Goal: Check status: Check status

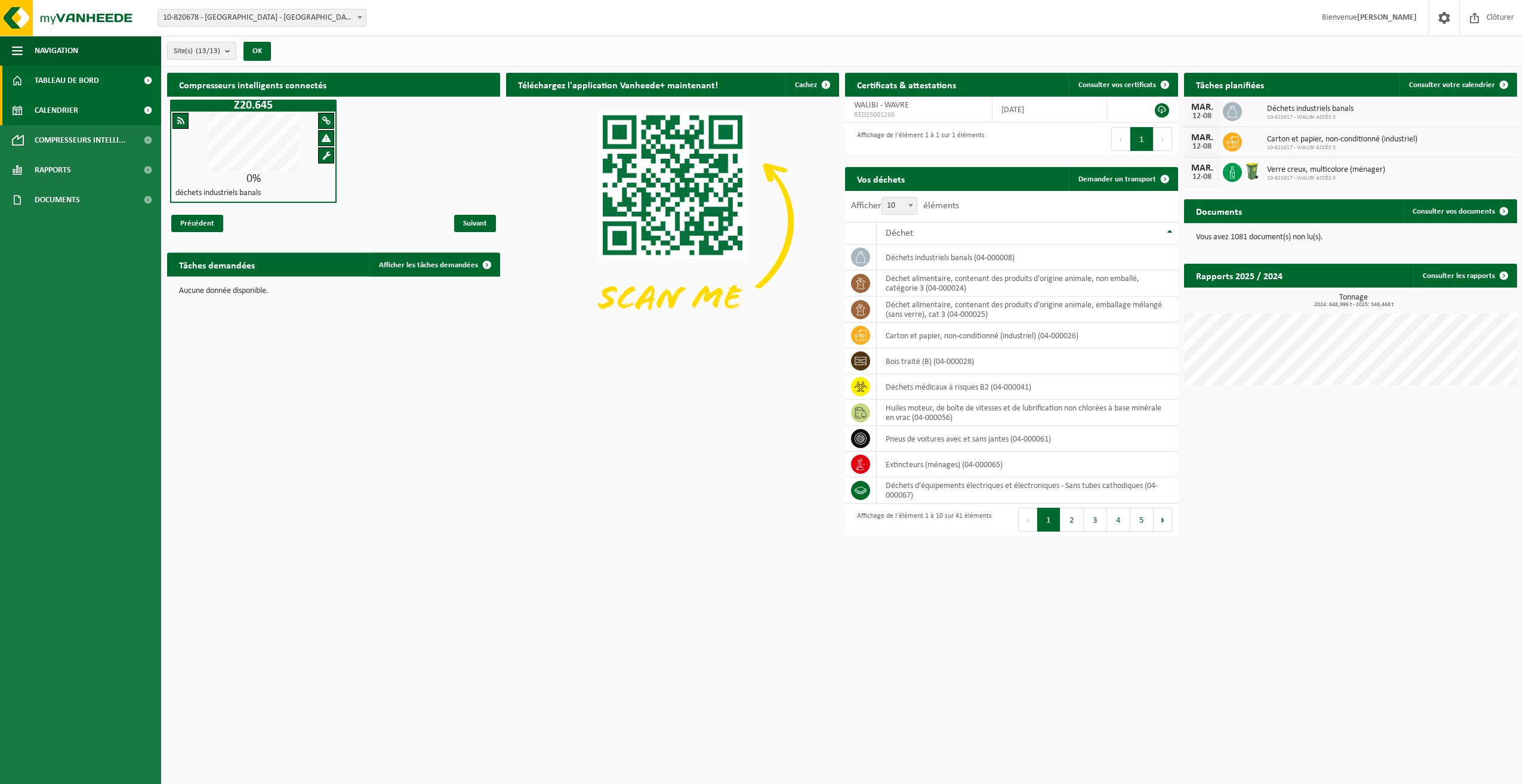
click at [55, 111] on span "Calendrier" at bounding box center [56, 110] width 43 height 30
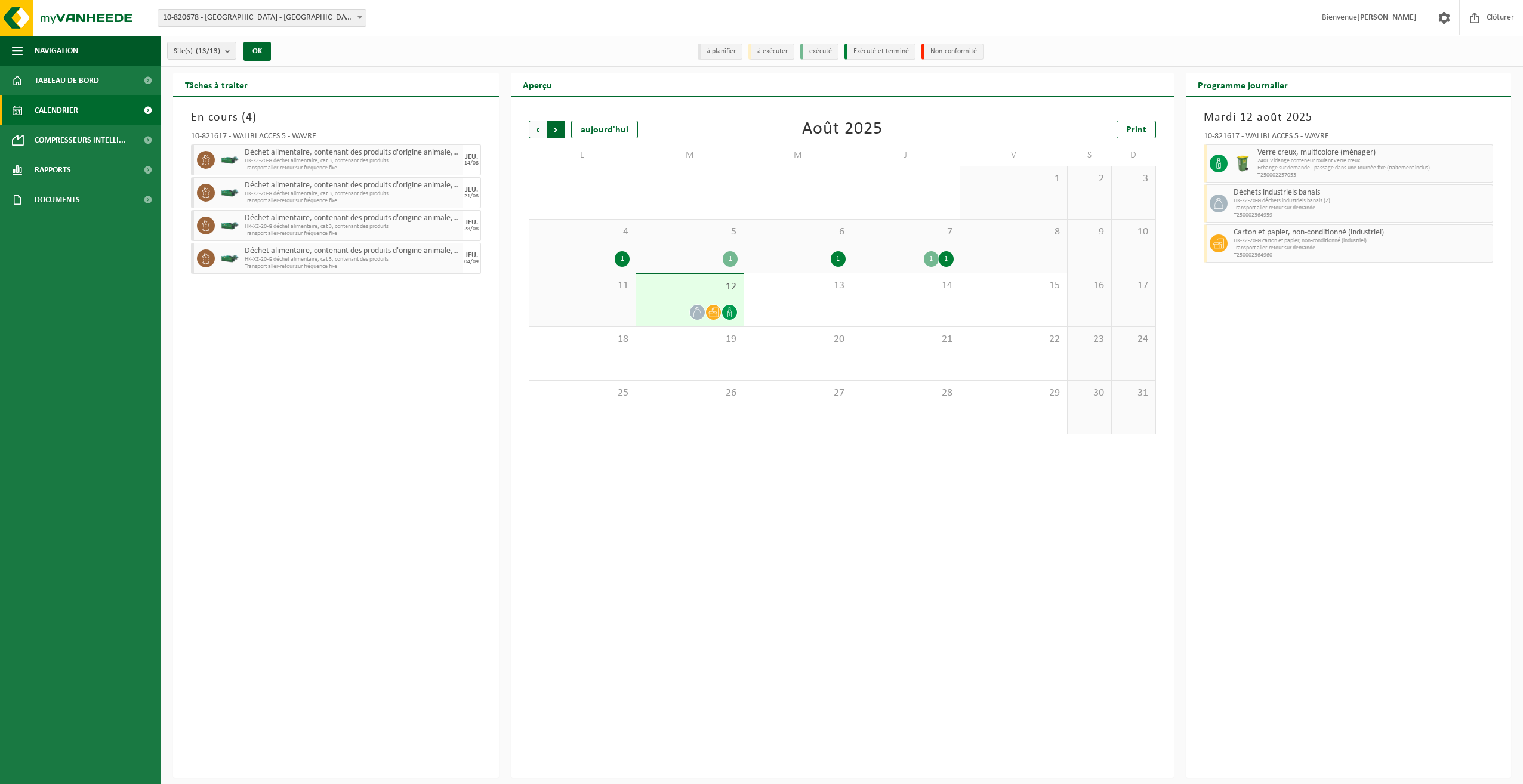
click at [535, 129] on span "Précédent" at bounding box center [538, 129] width 18 height 18
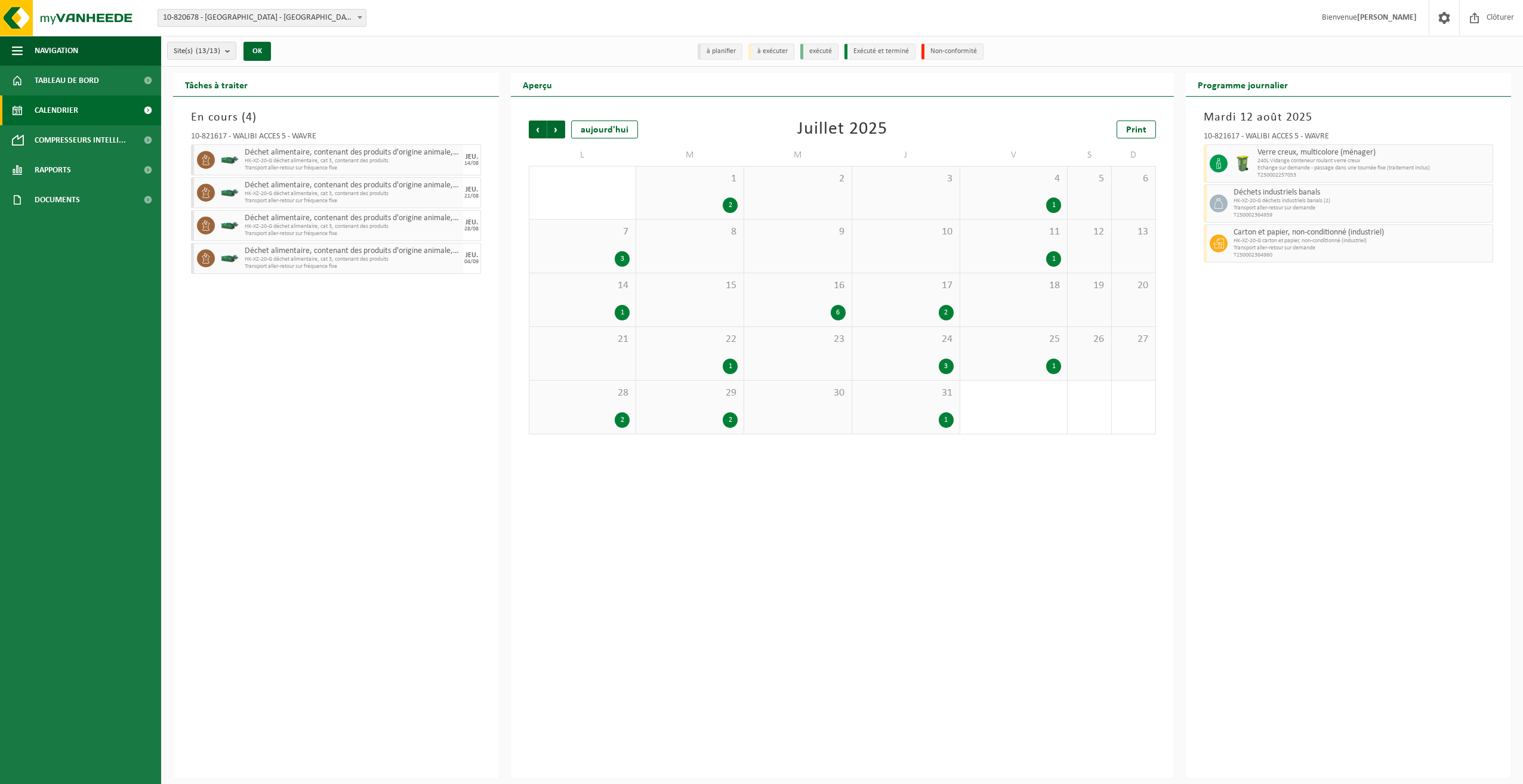
click at [925, 405] on div "31 1" at bounding box center [905, 407] width 107 height 53
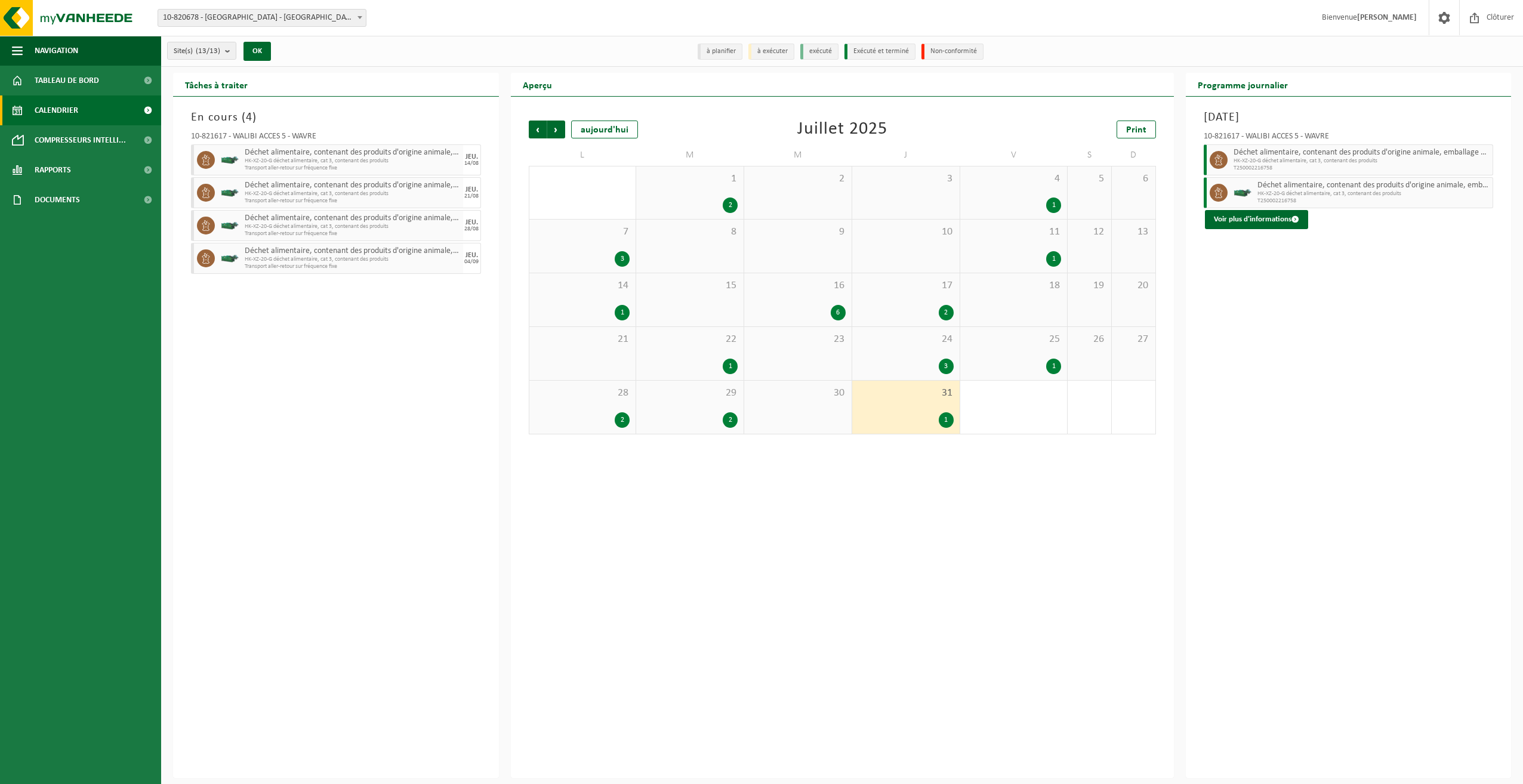
click at [678, 397] on span "29" at bounding box center [690, 393] width 95 height 13
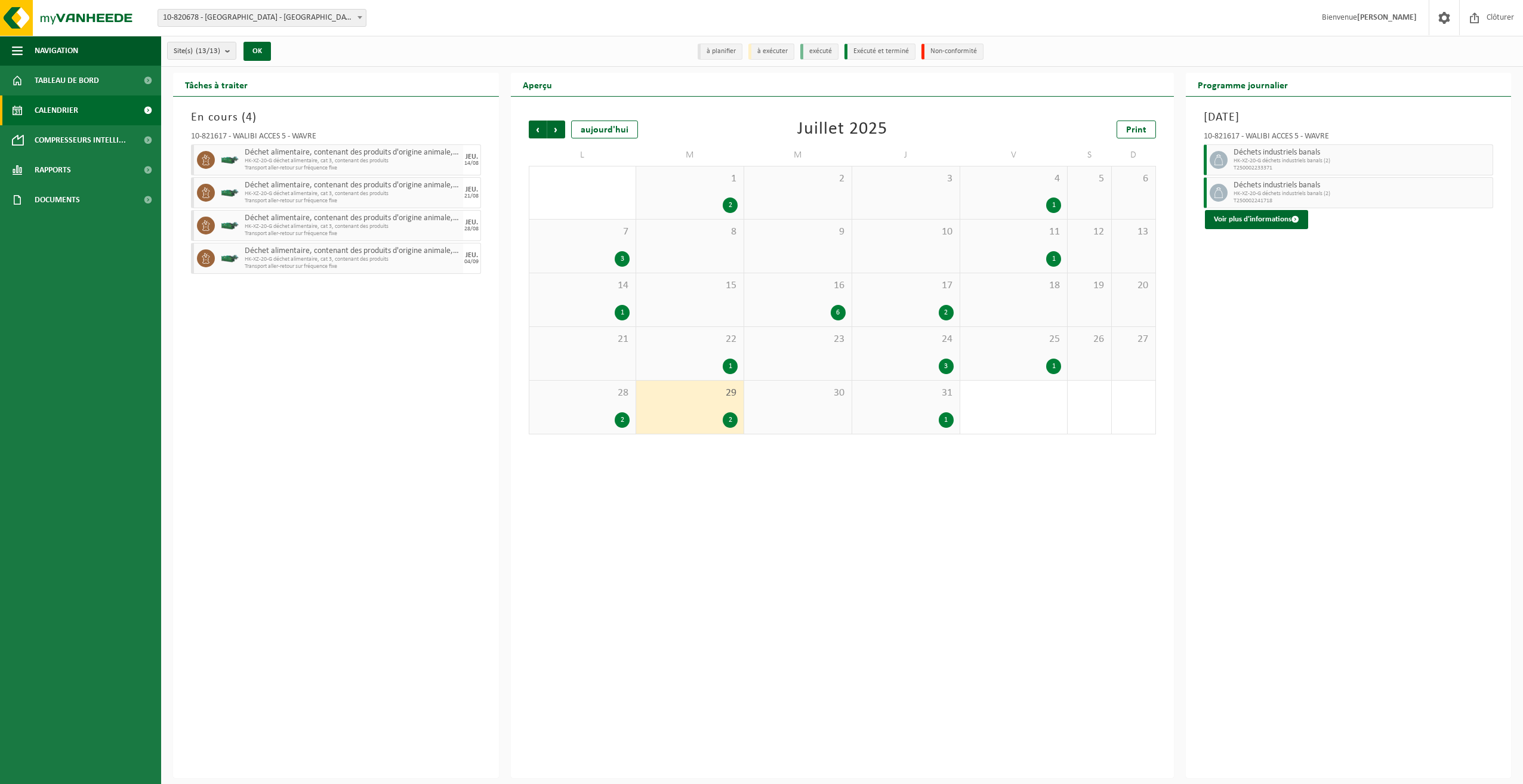
click at [911, 398] on span "31" at bounding box center [905, 393] width 95 height 13
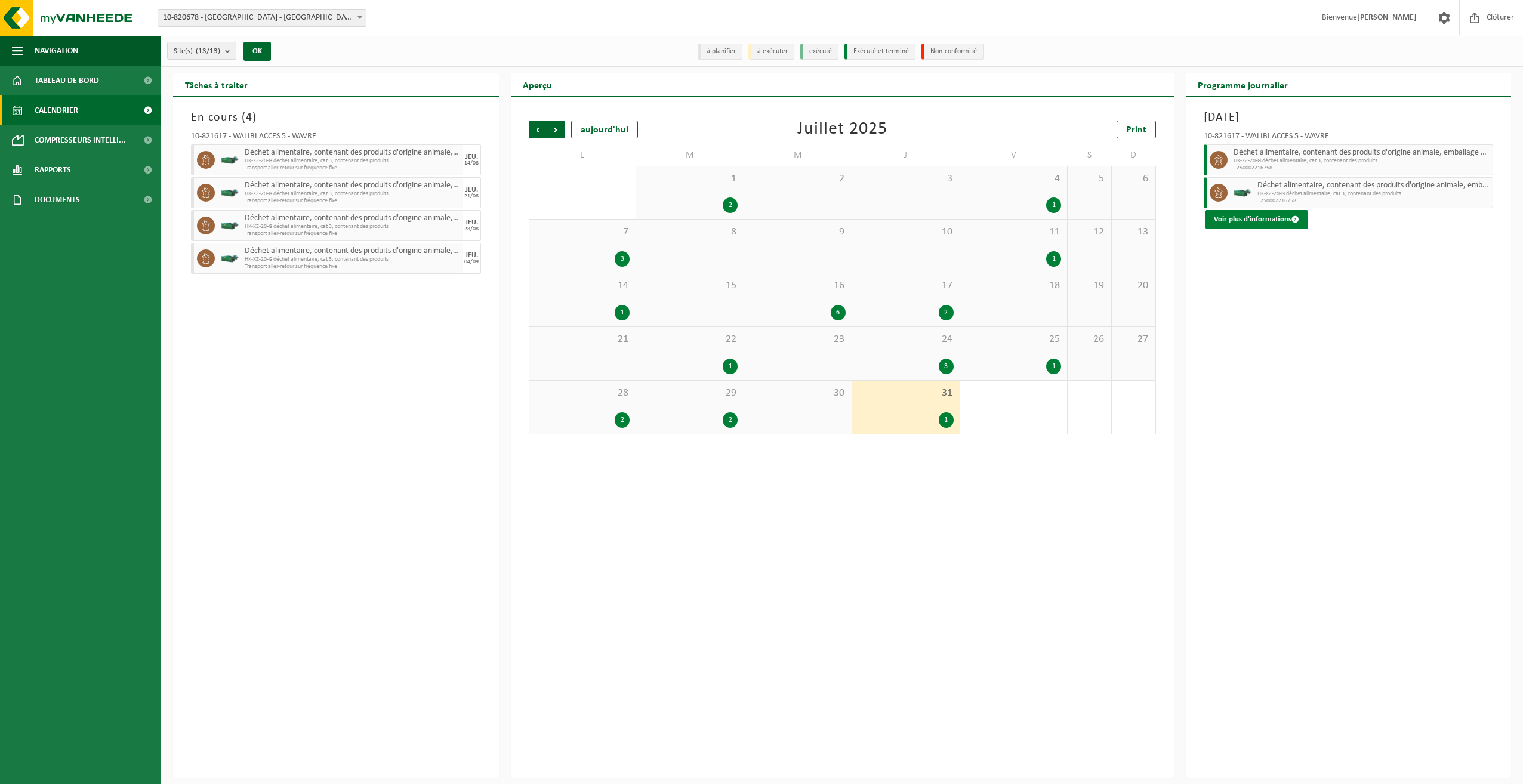
click at [1244, 216] on button "Voir plus d'informations" at bounding box center [1256, 219] width 103 height 19
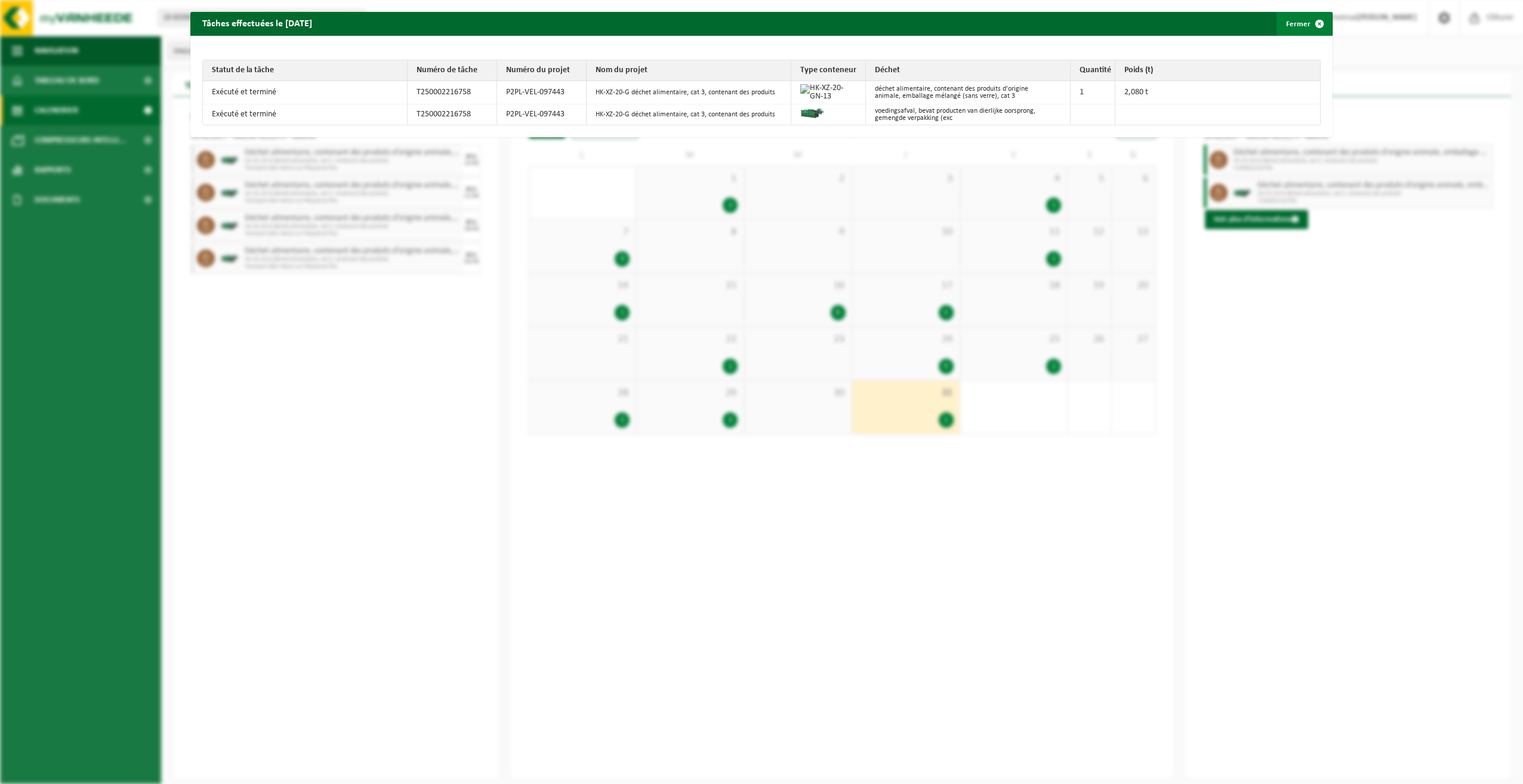
click at [1292, 25] on button "Fermer" at bounding box center [1304, 24] width 55 height 24
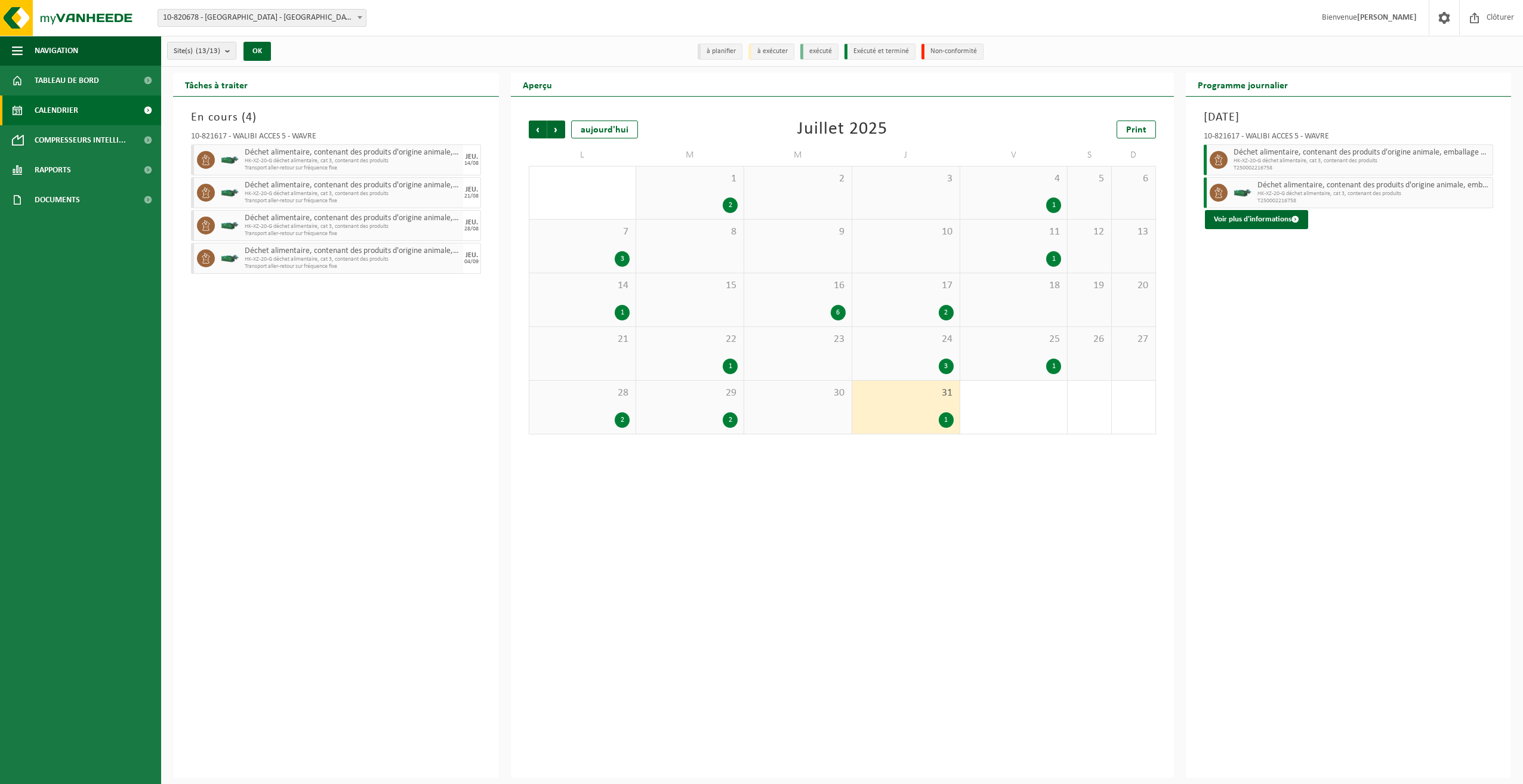
click at [592, 289] on span "14" at bounding box center [582, 286] width 95 height 13
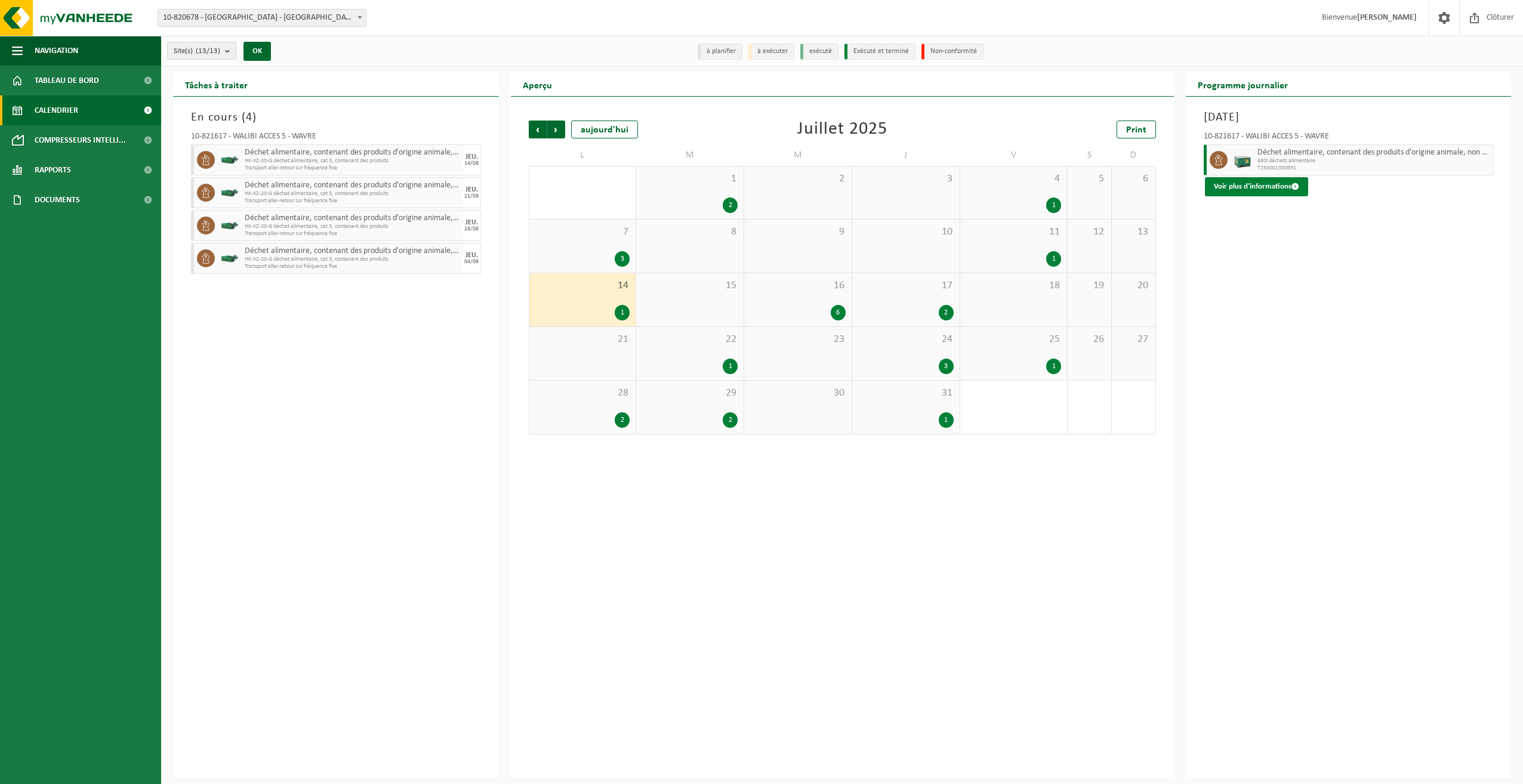
click at [1253, 185] on button "Voir plus d'informations" at bounding box center [1256, 187] width 103 height 19
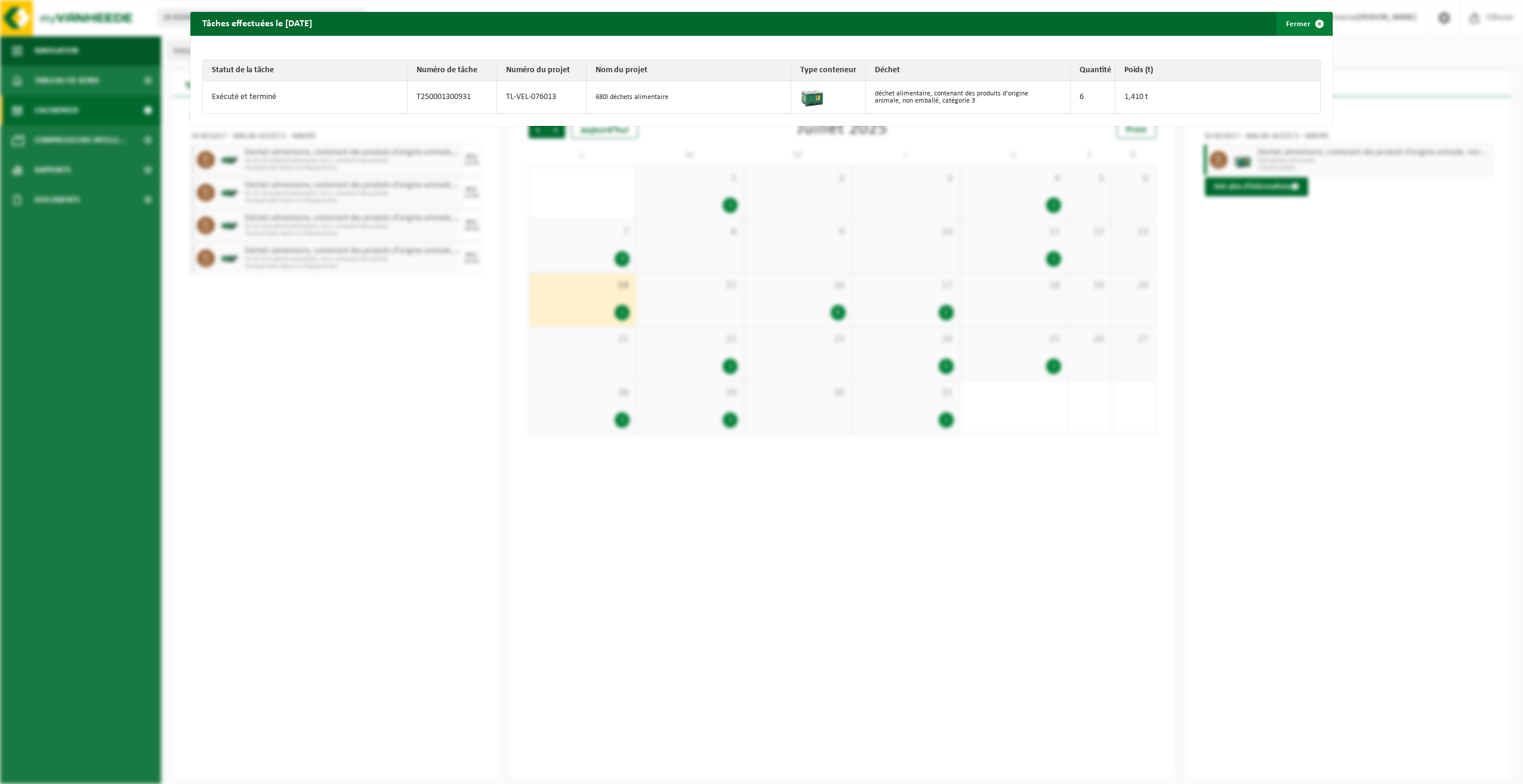
click at [1295, 24] on button "Fermer" at bounding box center [1304, 24] width 55 height 24
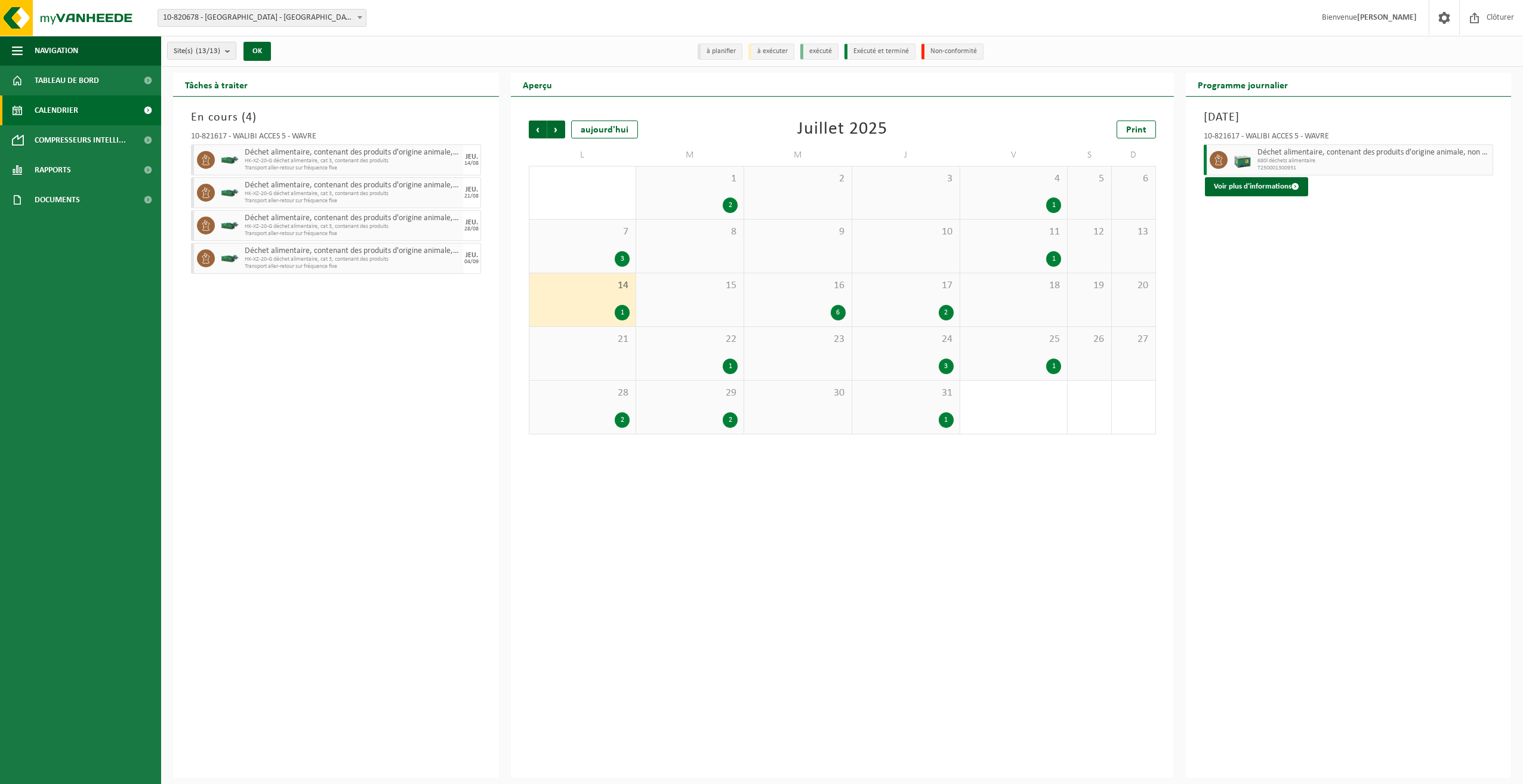
click at [897, 403] on div "31 1" at bounding box center [905, 407] width 107 height 53
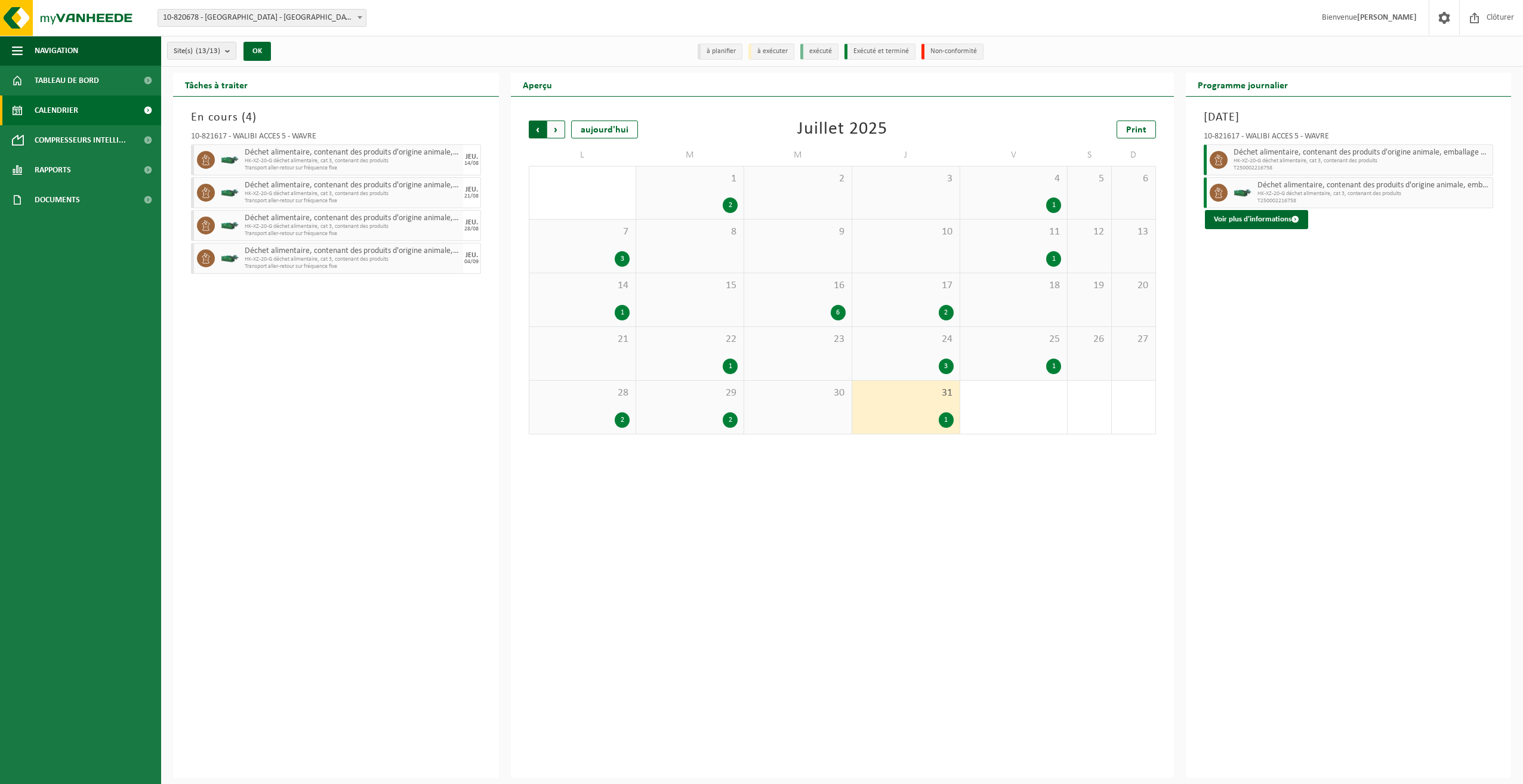
click at [557, 130] on span "Suivant" at bounding box center [556, 129] width 18 height 18
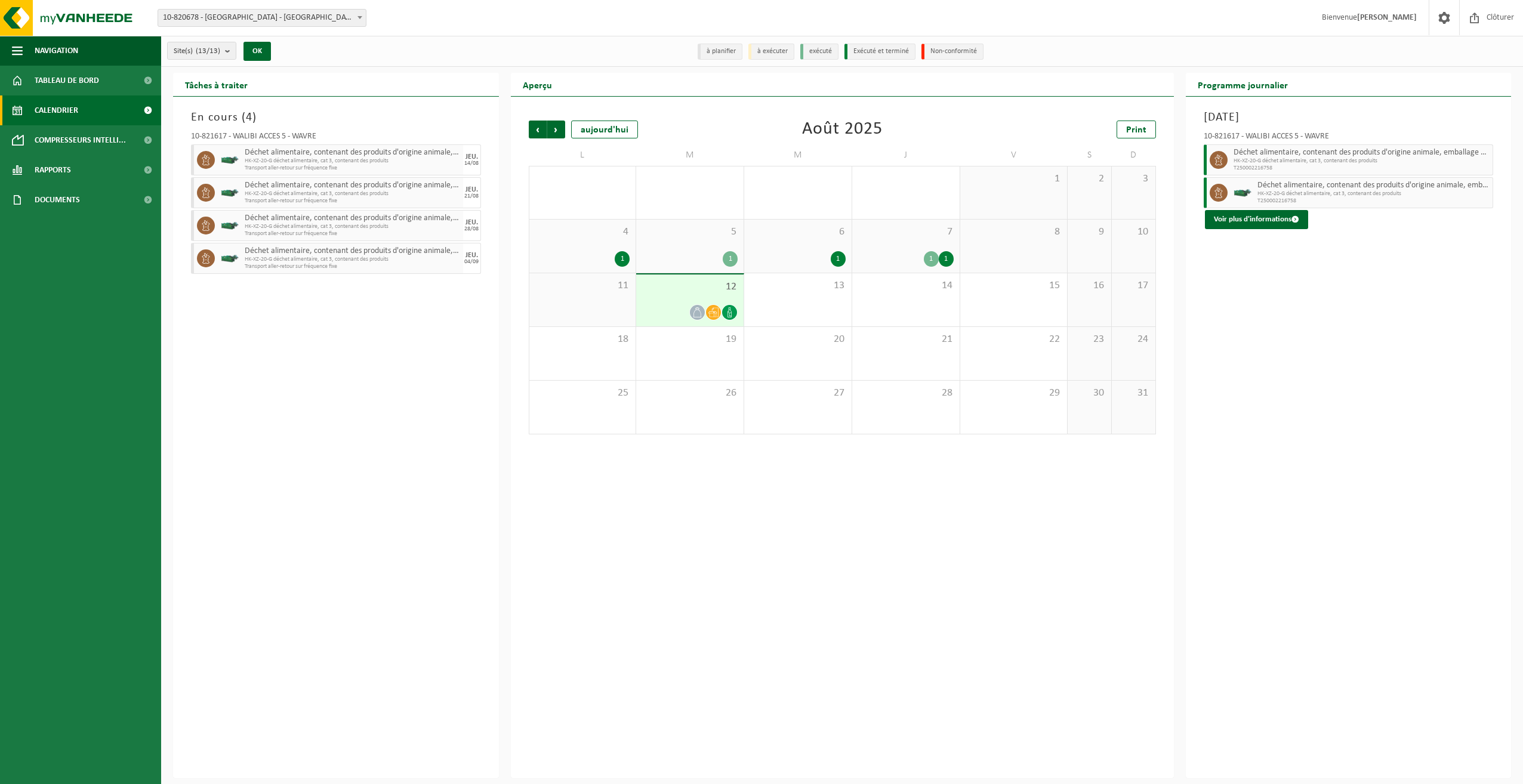
click at [592, 240] on div "4 1" at bounding box center [582, 246] width 107 height 53
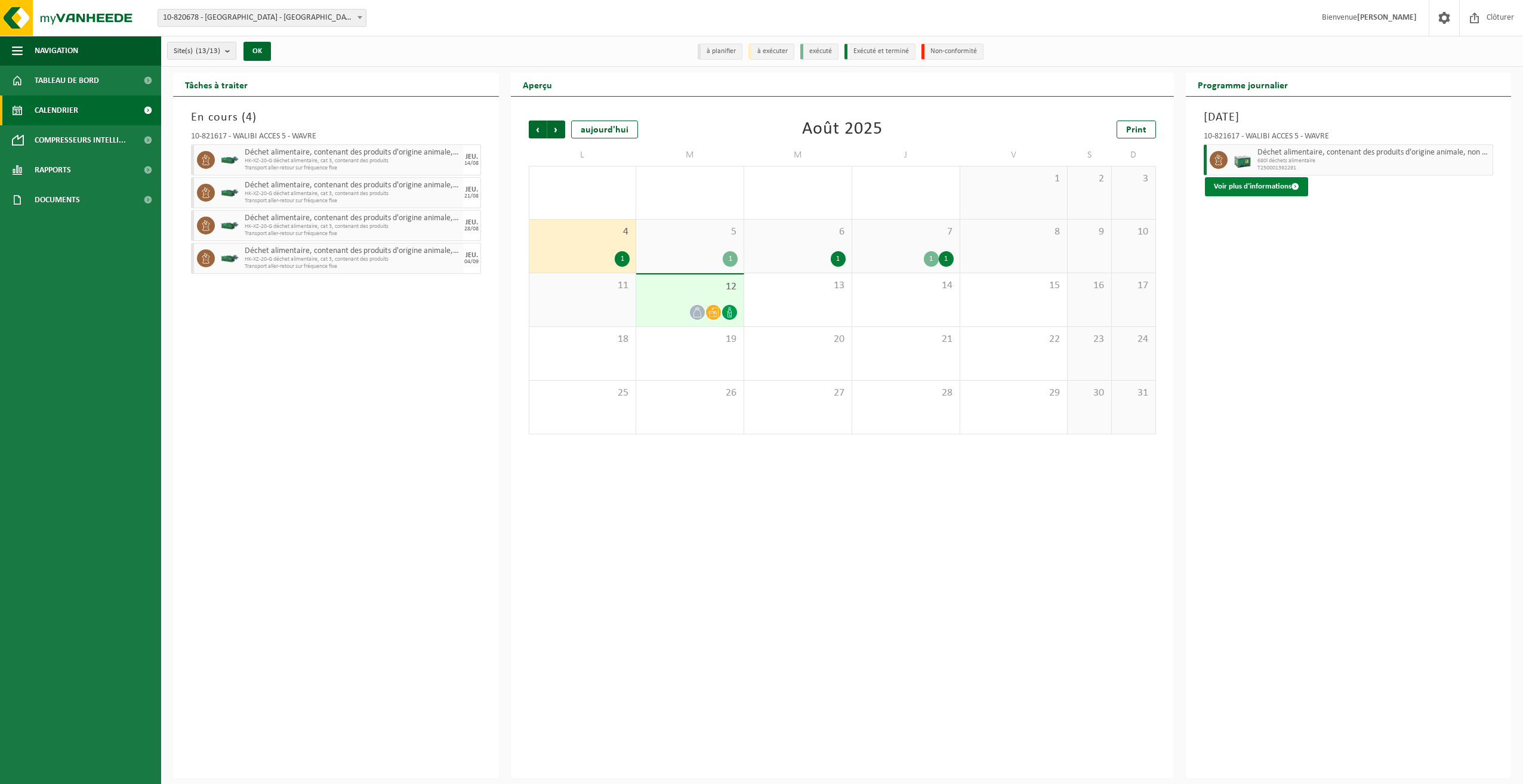
click at [1269, 190] on button "Voir plus d'informations" at bounding box center [1256, 187] width 103 height 19
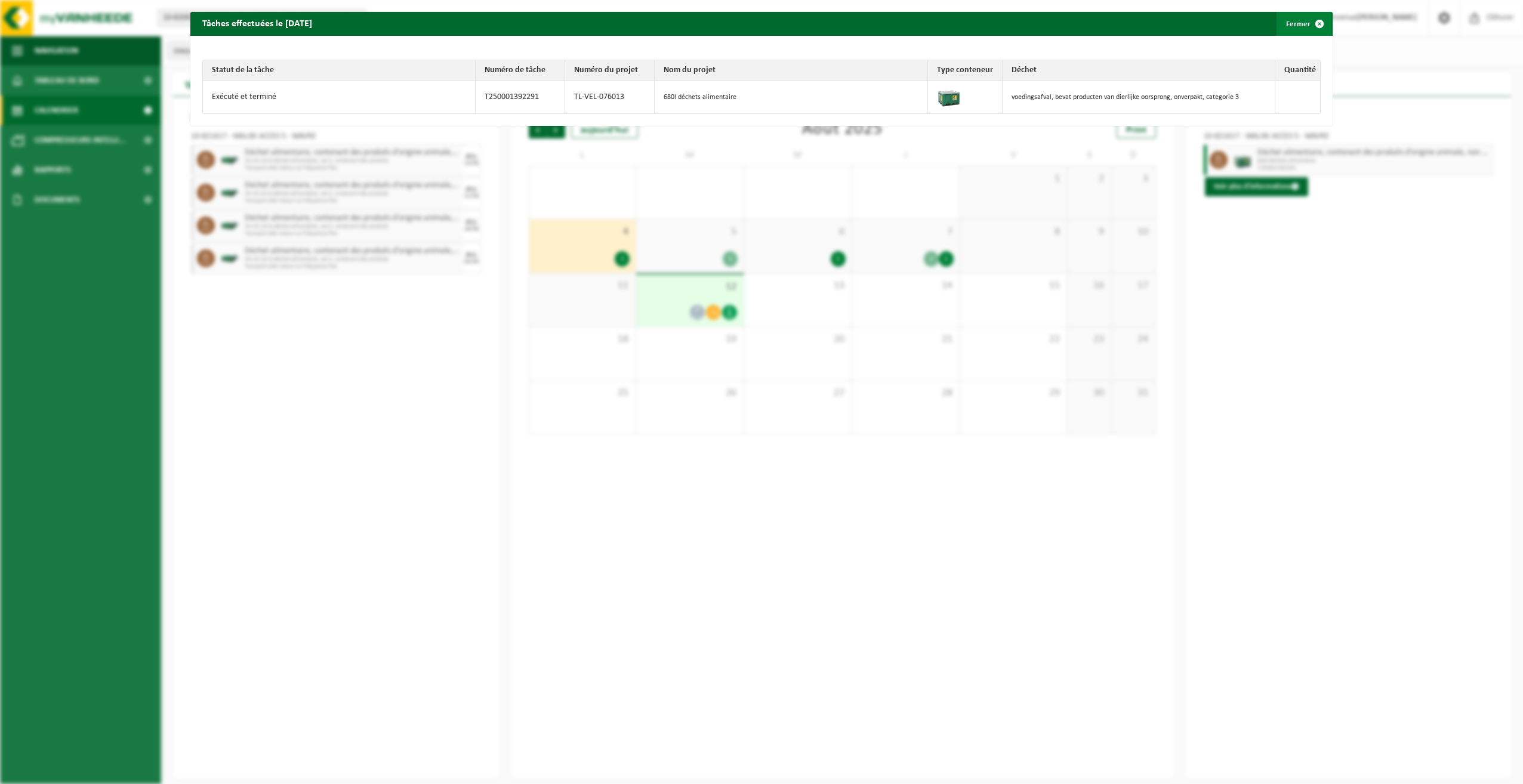
click at [1298, 24] on button "Fermer" at bounding box center [1304, 24] width 55 height 24
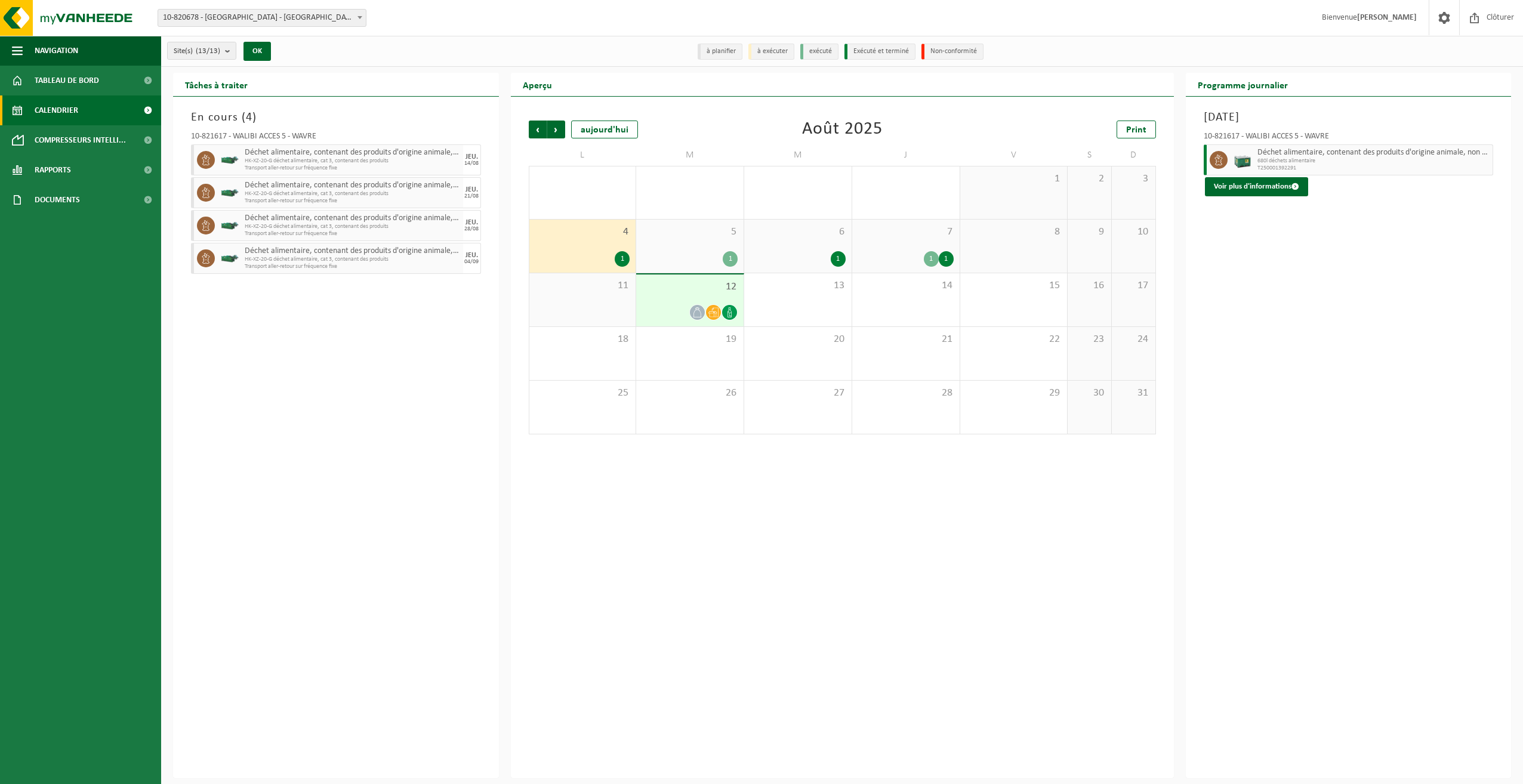
click at [709, 238] on div "5 1" at bounding box center [690, 246] width 107 height 53
click at [833, 243] on div "6 1" at bounding box center [797, 246] width 107 height 53
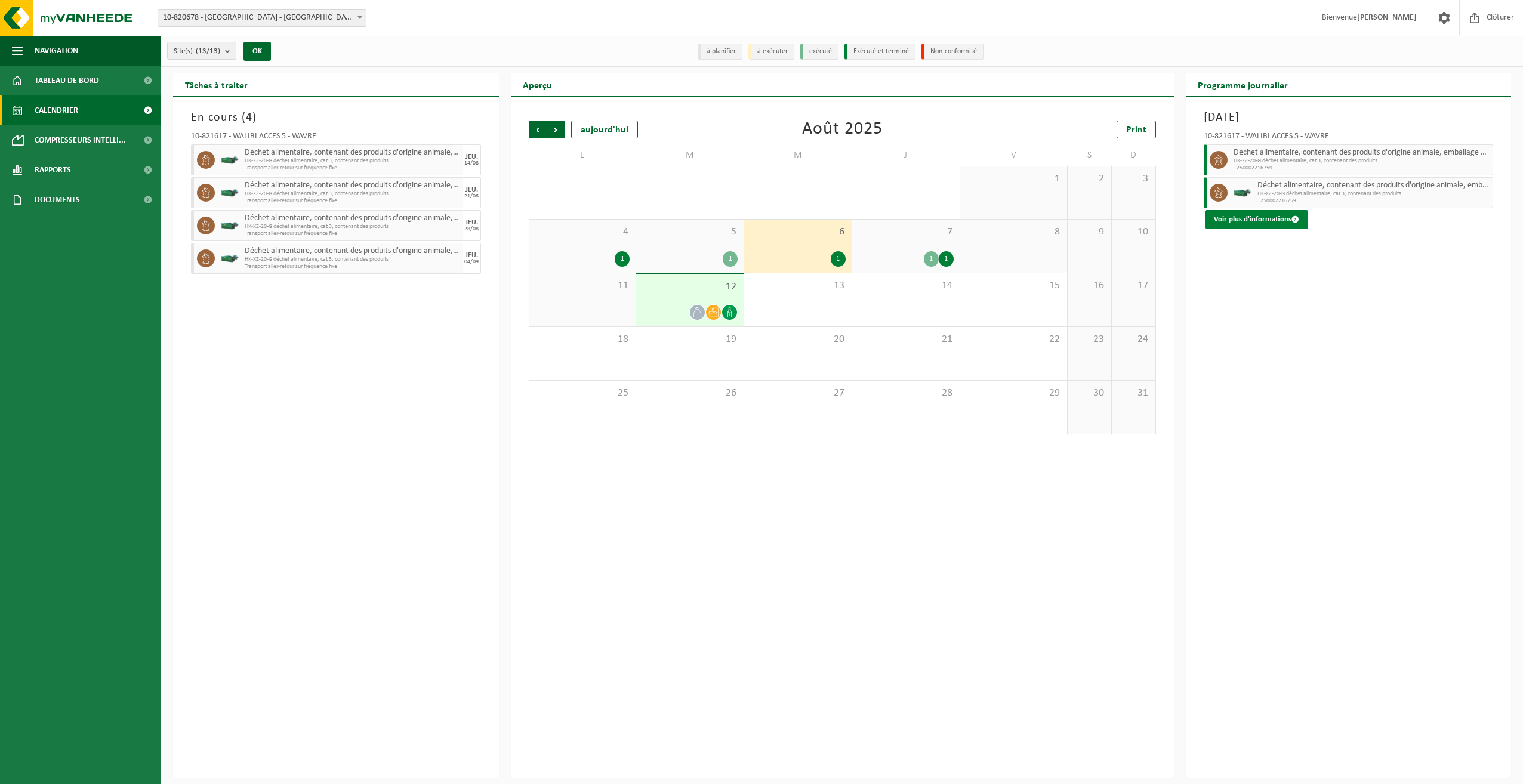
click at [1257, 220] on button "Voir plus d'informations" at bounding box center [1256, 219] width 103 height 19
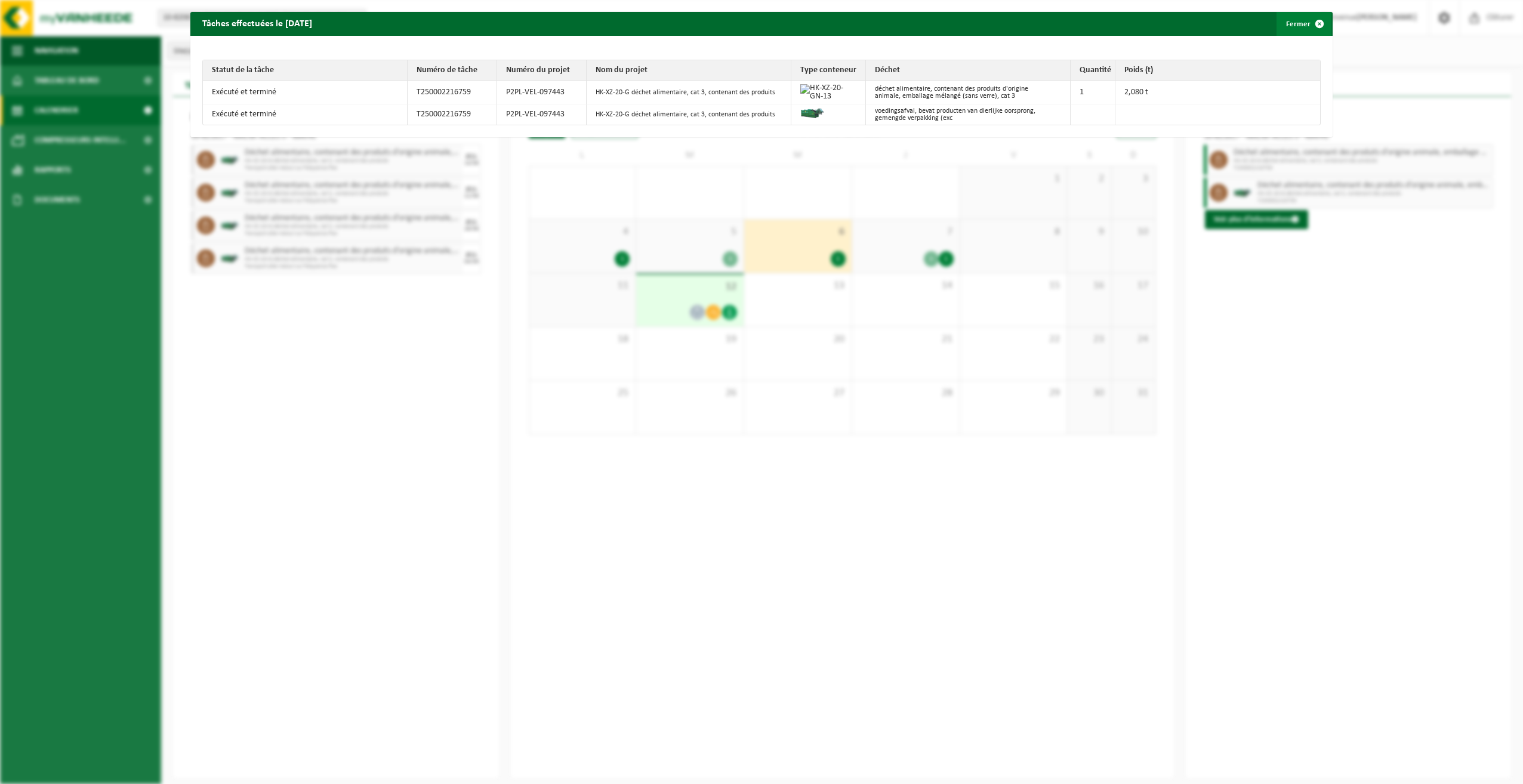
click at [1293, 22] on button "Fermer" at bounding box center [1304, 24] width 55 height 24
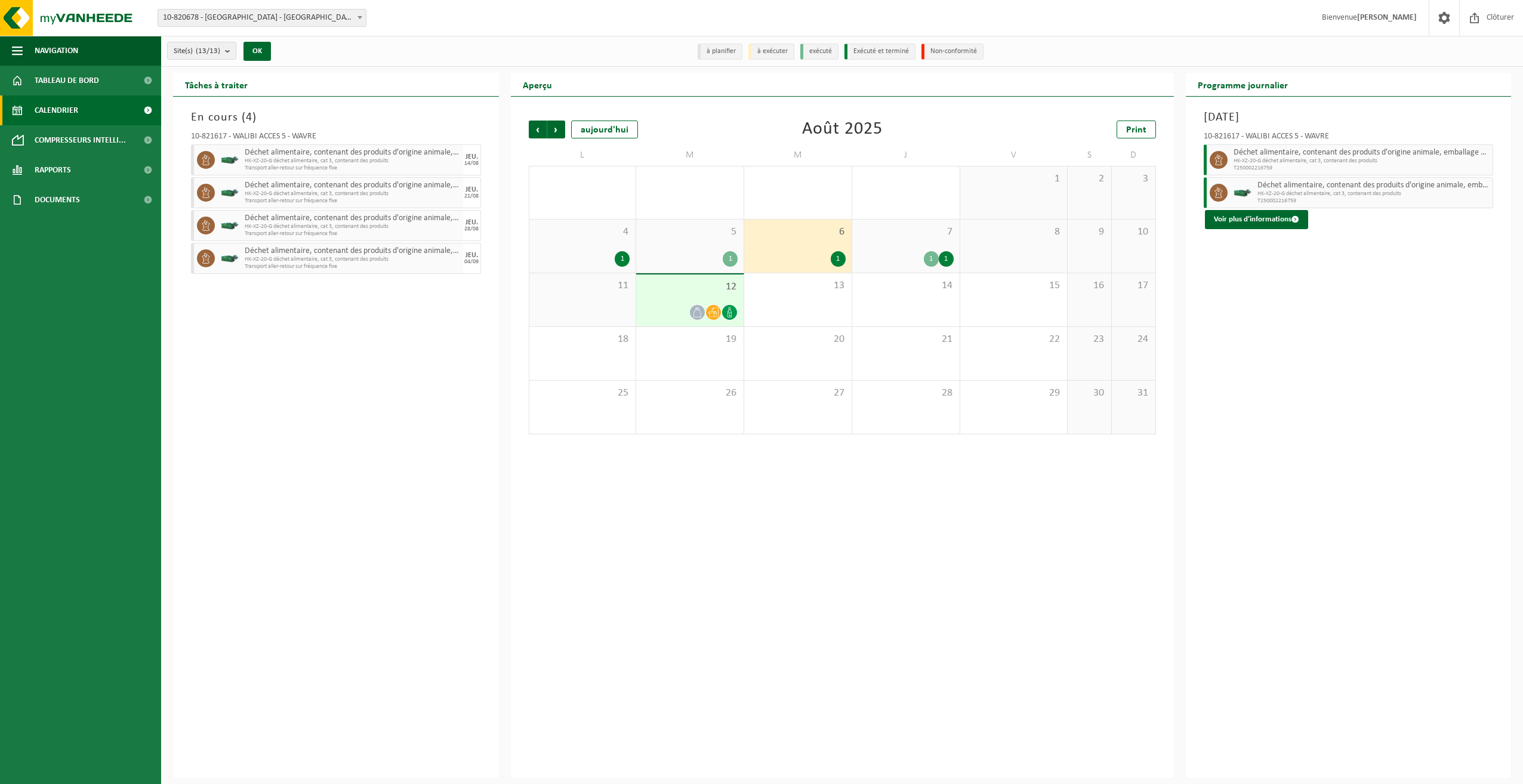
click at [897, 220] on div "7 1 1" at bounding box center [905, 246] width 107 height 53
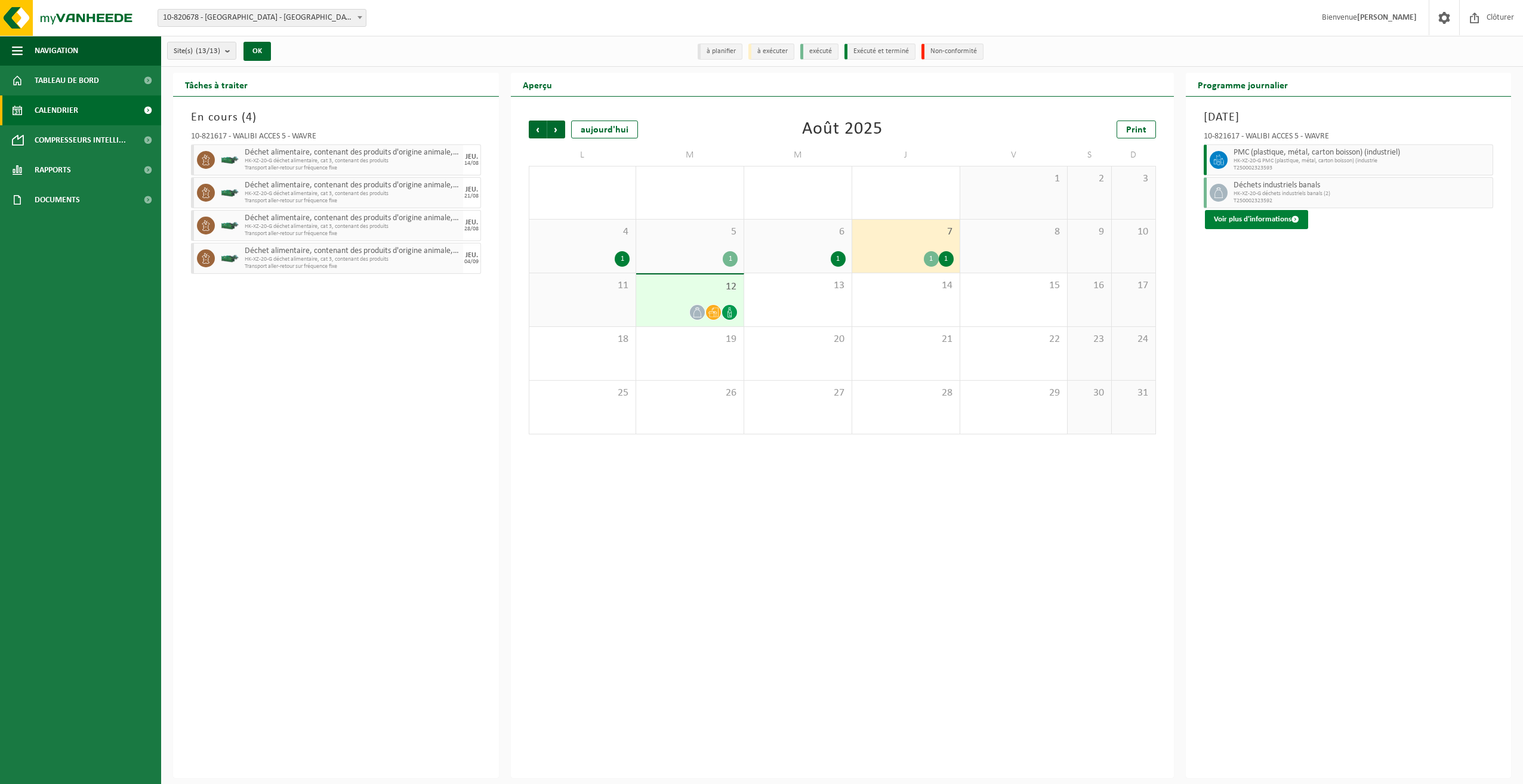
click at [1250, 218] on button "Voir plus d'informations" at bounding box center [1256, 219] width 103 height 19
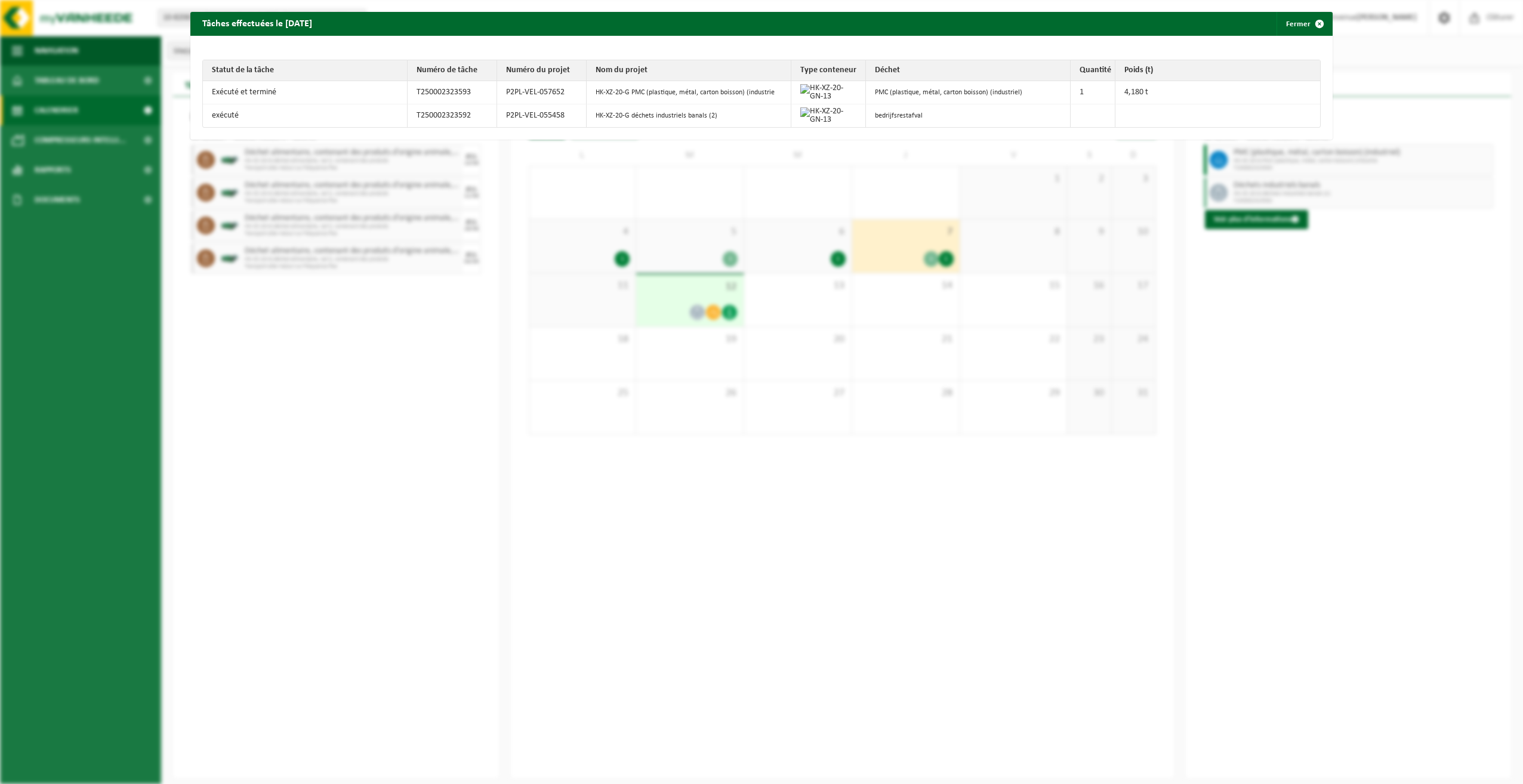
click at [1276, 346] on div "Tâches effectuées le [DATE] Fermer Statut de la tâche Numéro de tâche Numéro du…" at bounding box center [762, 392] width 1523 height 784
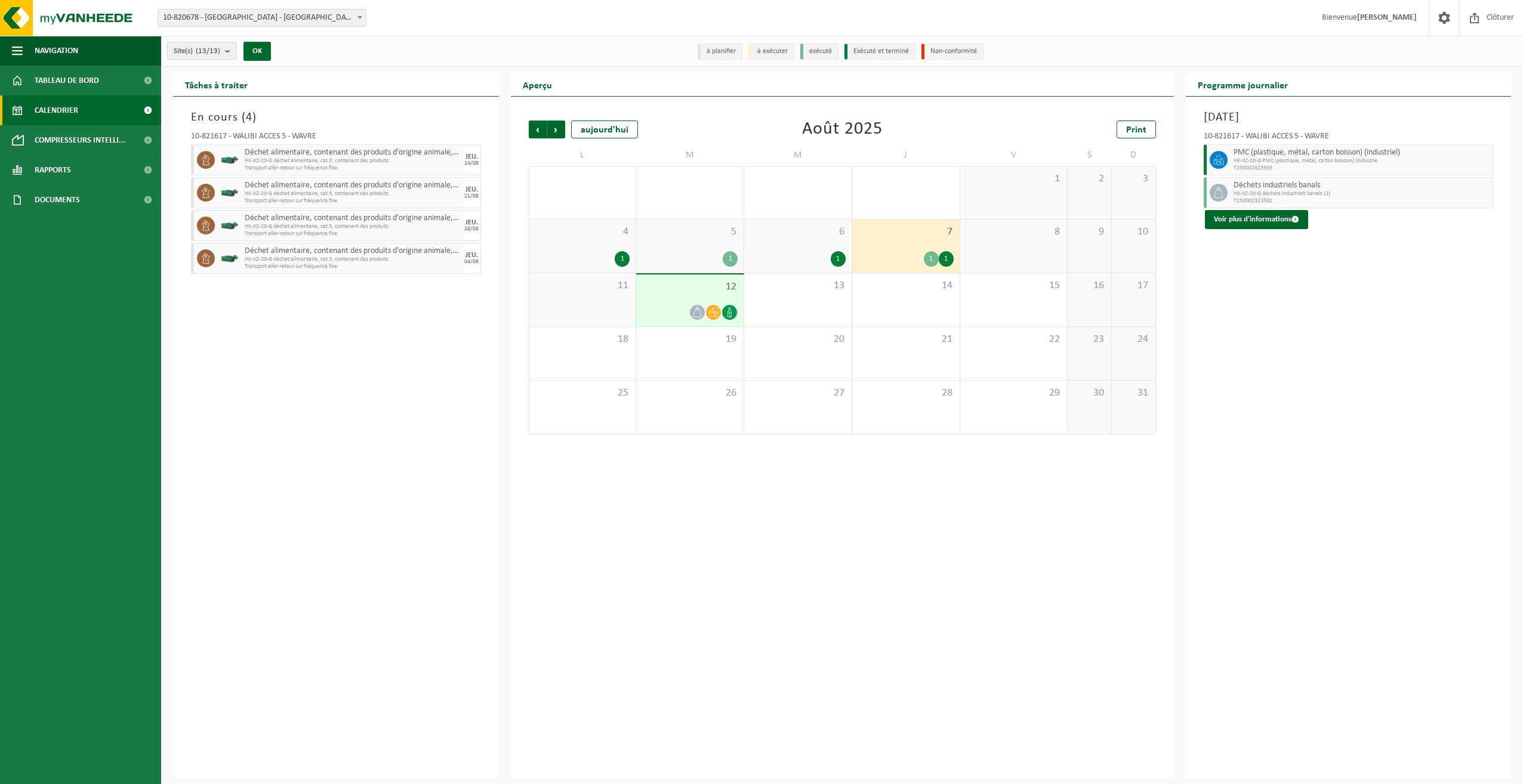
click at [676, 290] on span "12" at bounding box center [690, 287] width 95 height 13
